Goal: Task Accomplishment & Management: Manage account settings

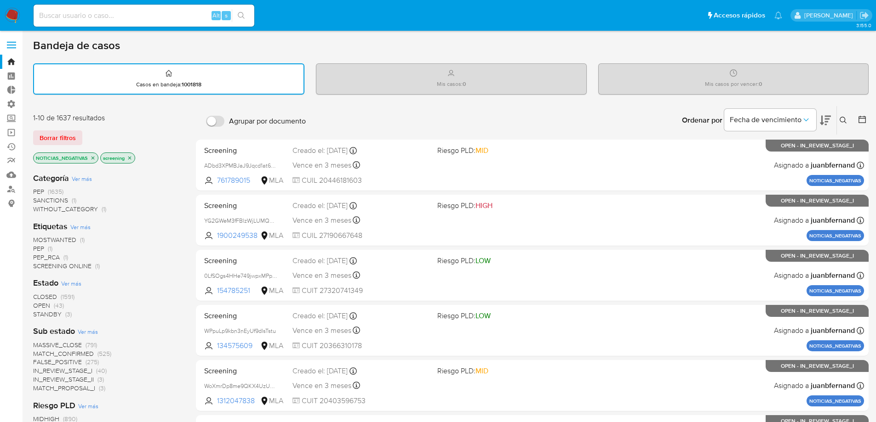
click at [9, 47] on span at bounding box center [11, 47] width 9 height 1
click at [0, 0] on input "checkbox" at bounding box center [0, 0] width 0 height 0
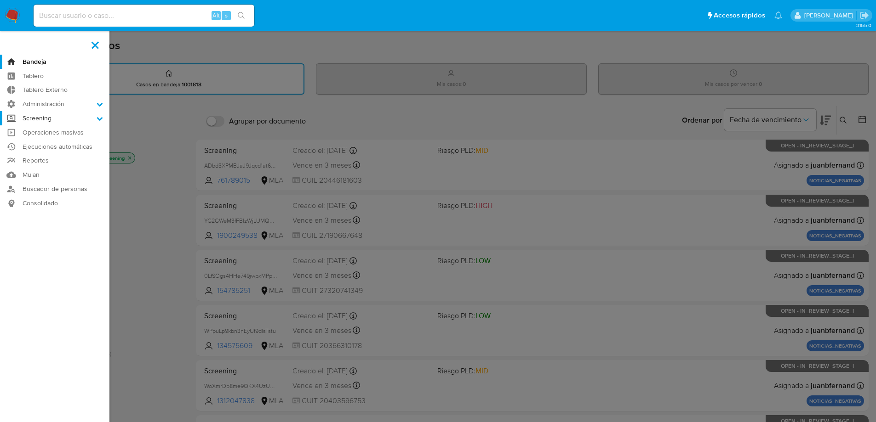
click at [53, 115] on label "Screening" at bounding box center [54, 118] width 109 height 14
click at [0, 0] on input "Screening" at bounding box center [0, 0] width 0 height 0
click at [50, 101] on label "Administración" at bounding box center [54, 104] width 109 height 14
click at [0, 0] on input "Administración" at bounding box center [0, 0] width 0 height 0
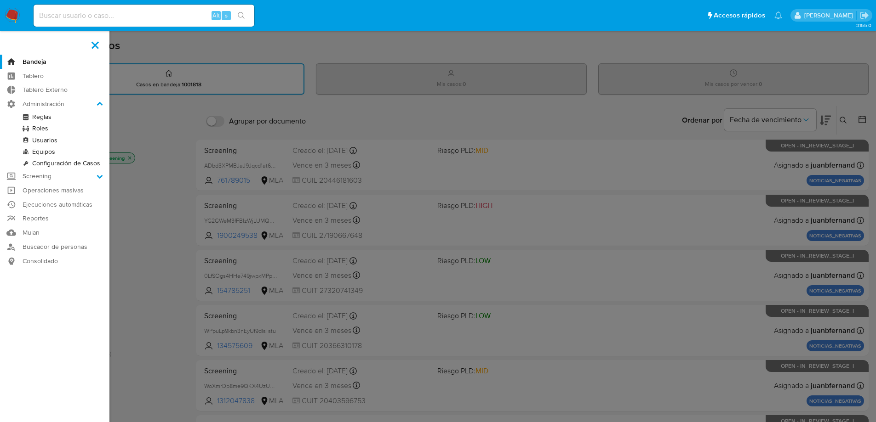
click at [50, 162] on link "Configuración de Casos" at bounding box center [54, 163] width 109 height 11
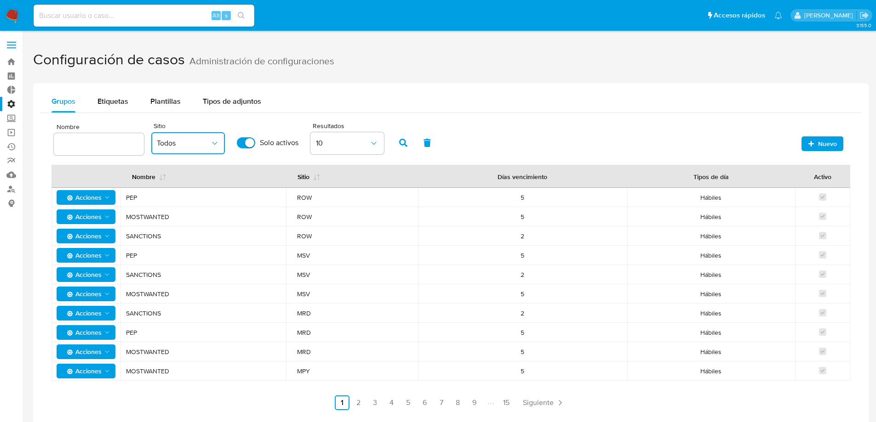
click at [207, 141] on span "Todos" at bounding box center [183, 143] width 53 height 9
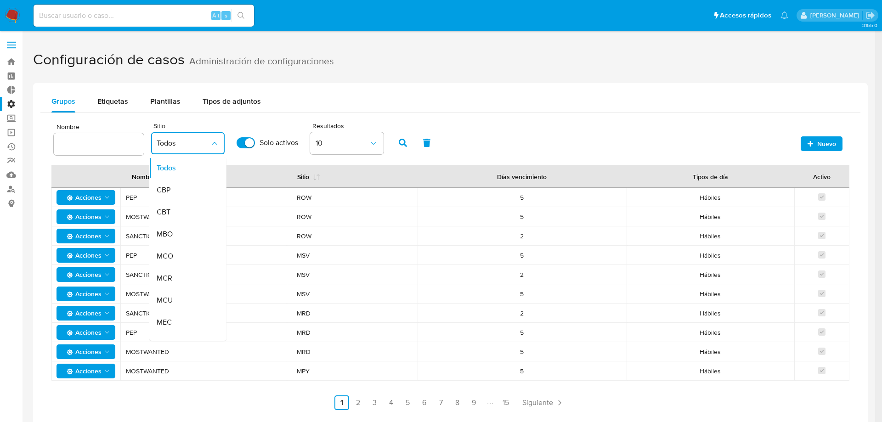
drag, startPoint x: 190, startPoint y: 191, endPoint x: 245, endPoint y: 185, distance: 54.6
click at [191, 191] on div "CBP" at bounding box center [183, 190] width 53 height 22
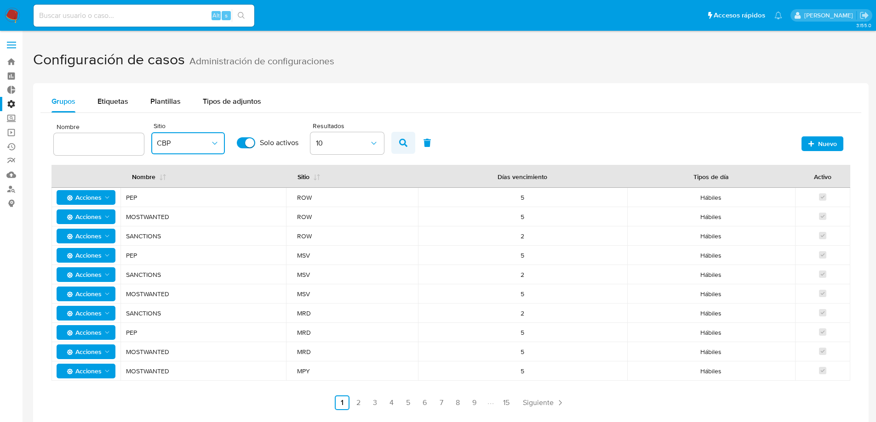
click at [406, 143] on icon "button" at bounding box center [403, 143] width 8 height 8
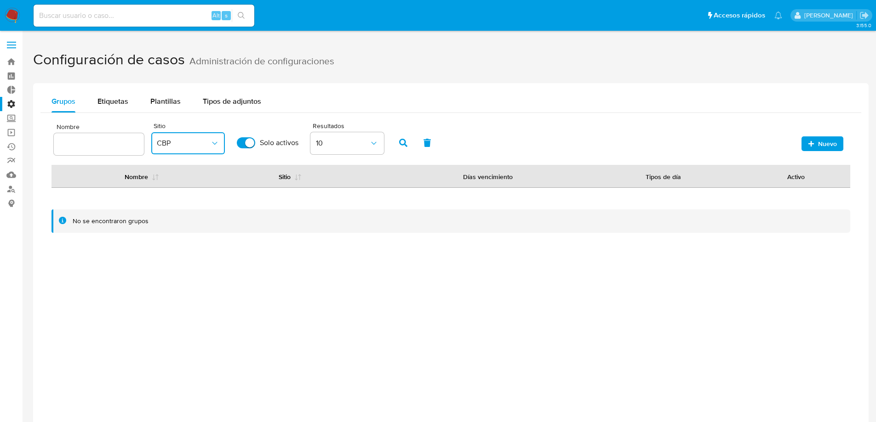
click at [160, 148] on button "CBP" at bounding box center [188, 143] width 74 height 22
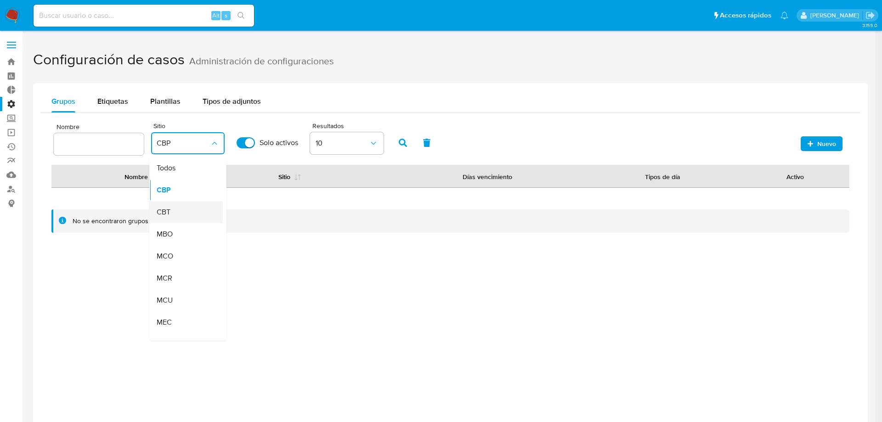
click at [185, 215] on div "CBT" at bounding box center [183, 212] width 53 height 22
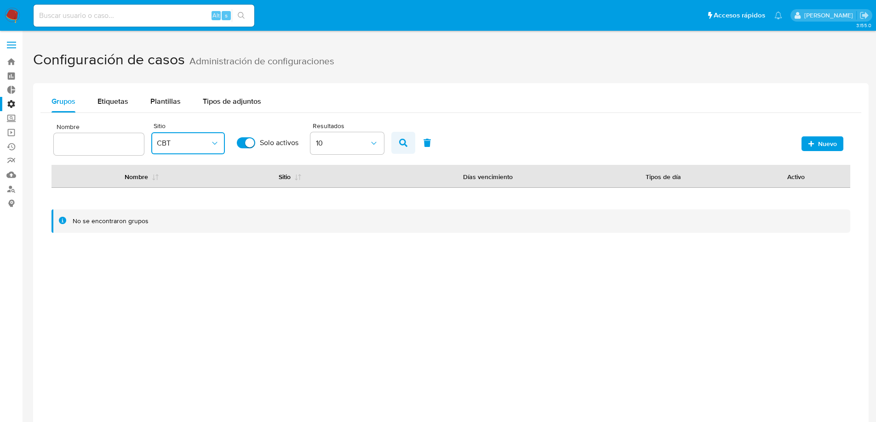
click at [404, 141] on icon "button" at bounding box center [403, 143] width 8 height 8
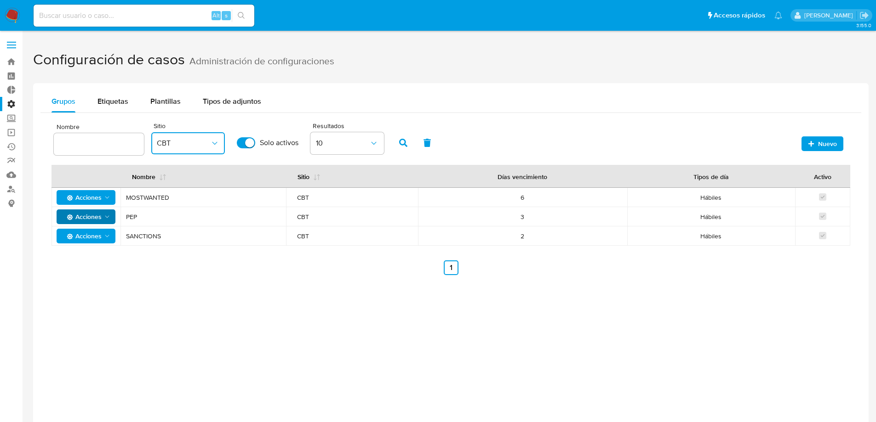
click at [103, 220] on span "Acciones" at bounding box center [87, 217] width 48 height 13
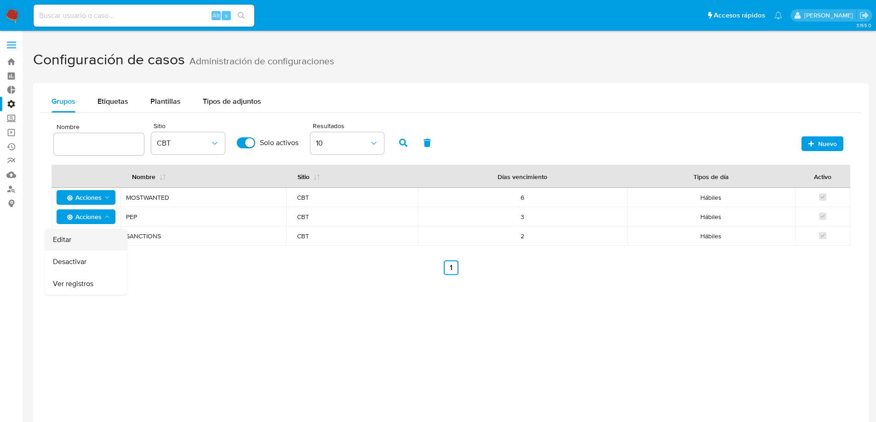
click at [97, 235] on button "Editar" at bounding box center [86, 240] width 83 height 22
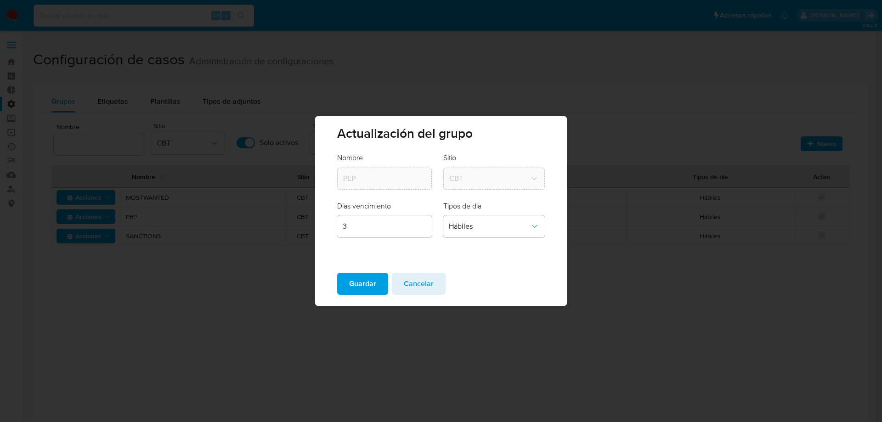
click at [395, 232] on input "3" at bounding box center [384, 227] width 95 height 12
type input "30"
click at [375, 285] on span "Guardar" at bounding box center [362, 284] width 27 height 20
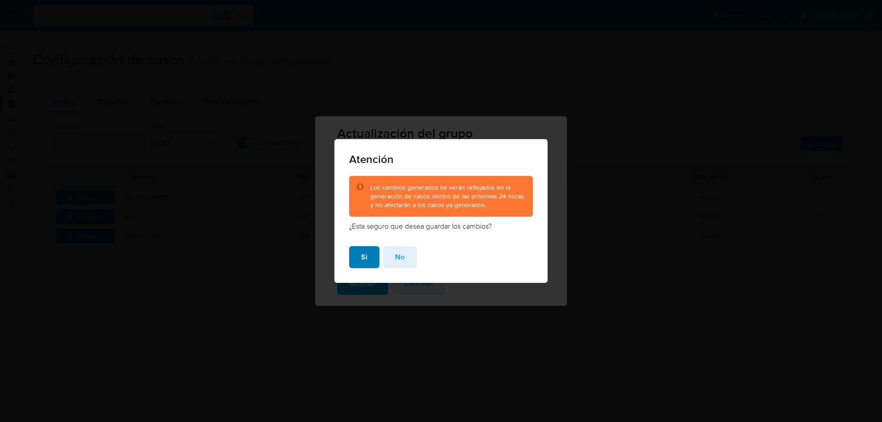
click at [367, 258] on span "Si" at bounding box center [364, 257] width 6 height 20
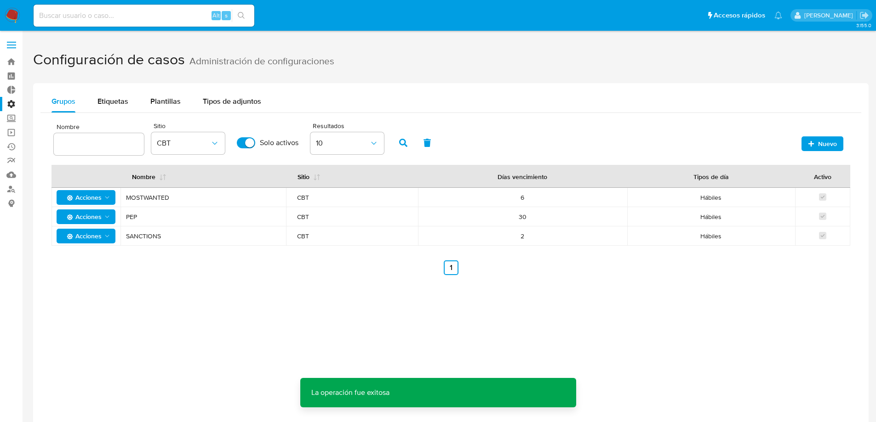
click at [107, 196] on icon "Acciones" at bounding box center [106, 197] width 7 height 7
click at [91, 221] on button "Editar" at bounding box center [86, 221] width 83 height 22
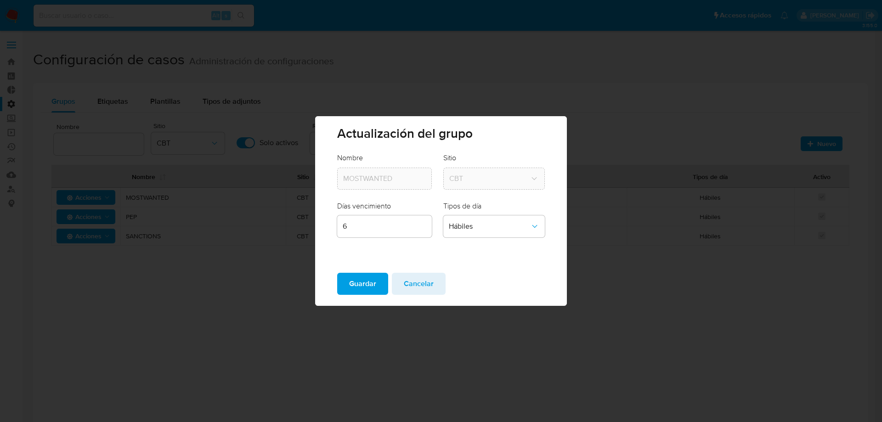
click at [382, 232] on input "6" at bounding box center [384, 227] width 95 height 12
drag, startPoint x: 382, startPoint y: 232, endPoint x: 327, endPoint y: 228, distance: 54.8
click at [328, 228] on div "Nombre MOSTWANTED Sitio CBT Días vencimiento 6 Tipos de día Hábiles" at bounding box center [440, 209] width 251 height 113
type input "30"
click at [373, 284] on span "Guardar" at bounding box center [362, 284] width 27 height 20
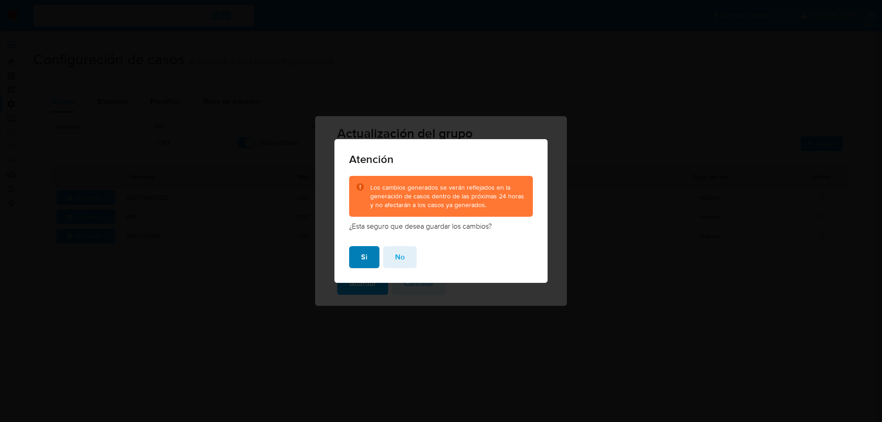
click at [370, 255] on button "Si" at bounding box center [364, 257] width 30 height 22
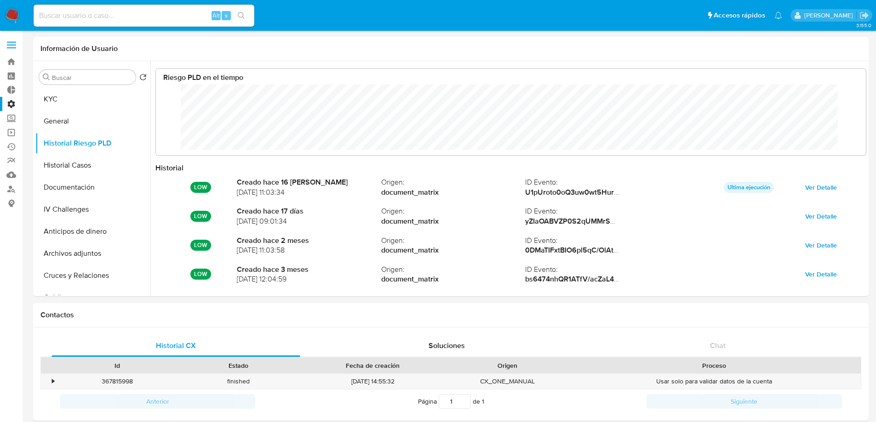
select select "10"
click at [14, 40] on label at bounding box center [11, 44] width 23 height 19
click at [0, 0] on input "checkbox" at bounding box center [0, 0] width 0 height 0
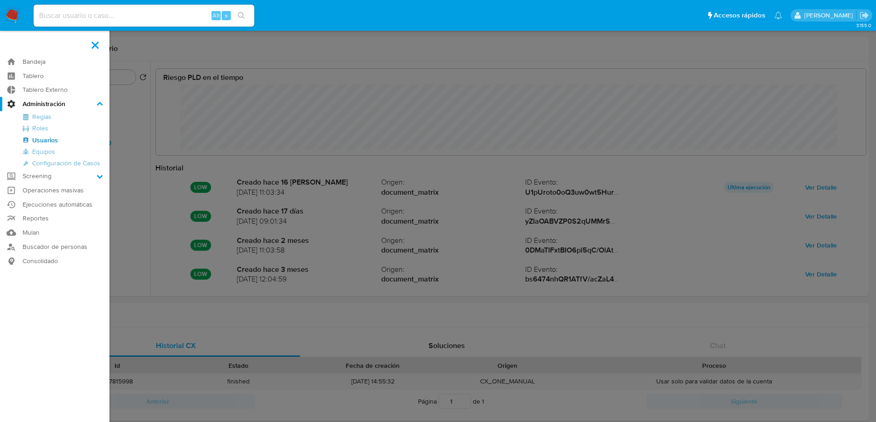
scroll to position [69, 691]
click at [46, 104] on label "Administración" at bounding box center [54, 104] width 109 height 14
click at [0, 0] on input "Administración" at bounding box center [0, 0] width 0 height 0
click at [41, 128] on link "Roles" at bounding box center [54, 128] width 109 height 11
